Goal: Transaction & Acquisition: Subscribe to service/newsletter

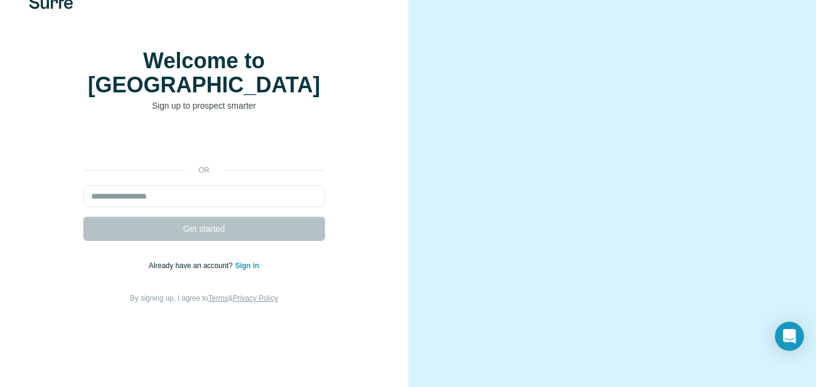
scroll to position [52, 0]
click at [163, 186] on input "email" at bounding box center [204, 197] width 242 height 22
type input "**********"
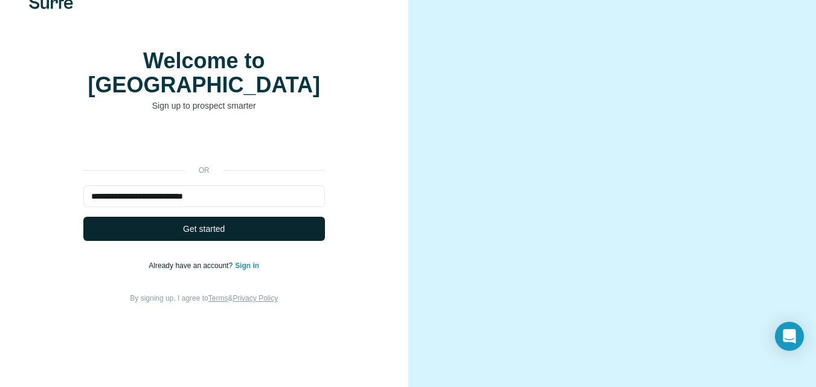
click at [163, 217] on button "Get started" at bounding box center [204, 229] width 242 height 24
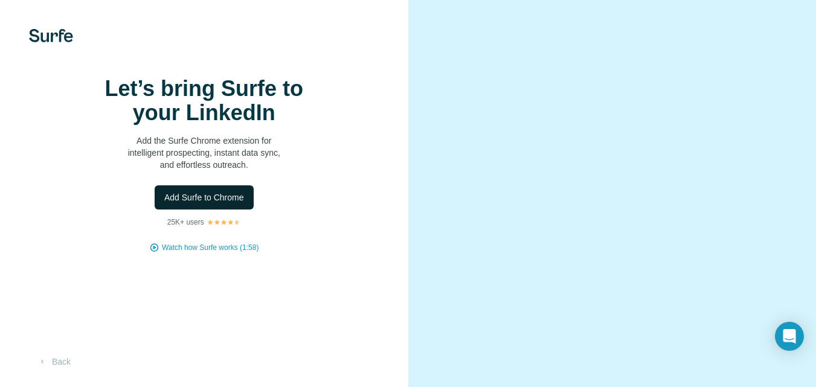
click at [167, 204] on span "Add Surfe to Chrome" at bounding box center [204, 198] width 80 height 12
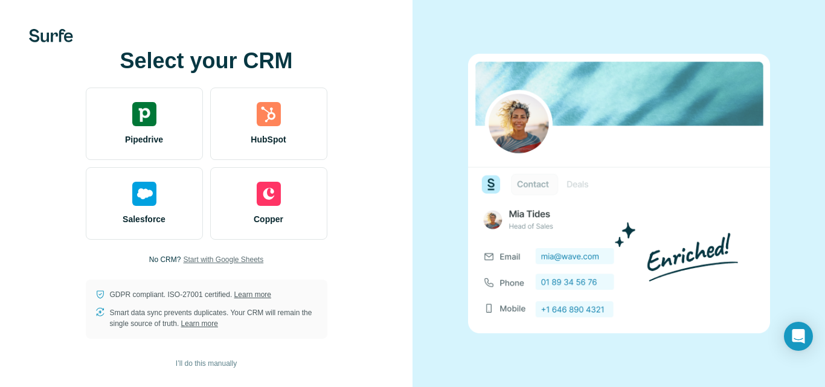
click at [195, 259] on span "Start with Google Sheets" at bounding box center [223, 259] width 80 height 11
